Goal: Task Accomplishment & Management: Complete application form

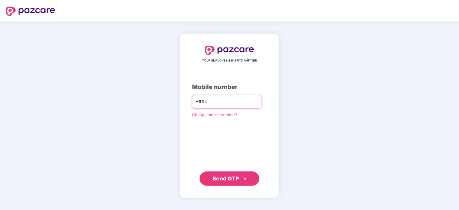
click at [221, 100] on input "number" at bounding box center [233, 102] width 49 height 10
type input "**********"
click at [222, 174] on button "Send OTP" at bounding box center [230, 179] width 60 height 14
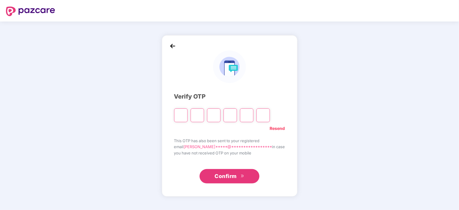
type input "*"
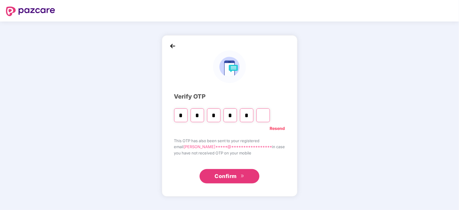
type input "*"
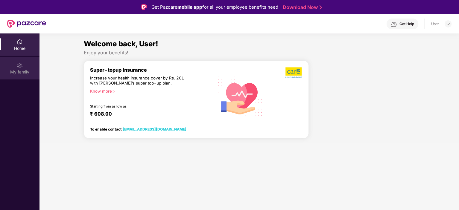
click at [13, 63] on div "My family" at bounding box center [20, 68] width 40 height 22
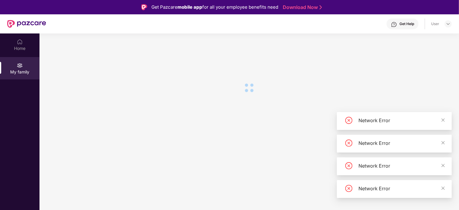
drag, startPoint x: 440, startPoint y: 187, endPoint x: 430, endPoint y: 141, distance: 47.0
click at [424, 162] on div "Network Error Network Error Network Error Network Error" at bounding box center [394, 155] width 115 height 86
click at [443, 121] on icon "close" at bounding box center [443, 120] width 4 height 4
click at [445, 144] on icon "close" at bounding box center [443, 143] width 4 height 4
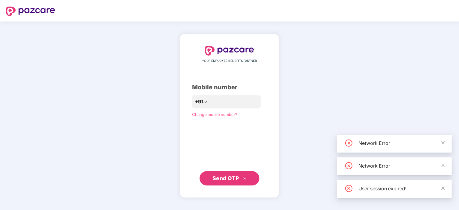
click at [445, 167] on icon "close" at bounding box center [443, 166] width 4 height 4
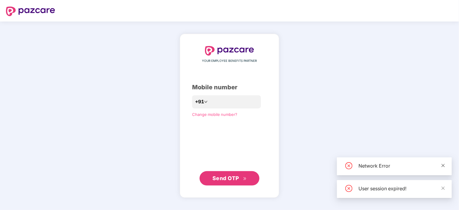
click at [445, 167] on icon "close" at bounding box center [443, 165] width 3 height 3
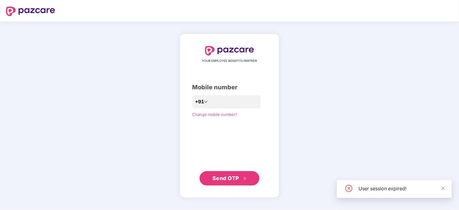
click at [446, 187] on div "User session expired!" at bounding box center [394, 190] width 115 height 18
